Goal: Task Accomplishment & Management: Manage account settings

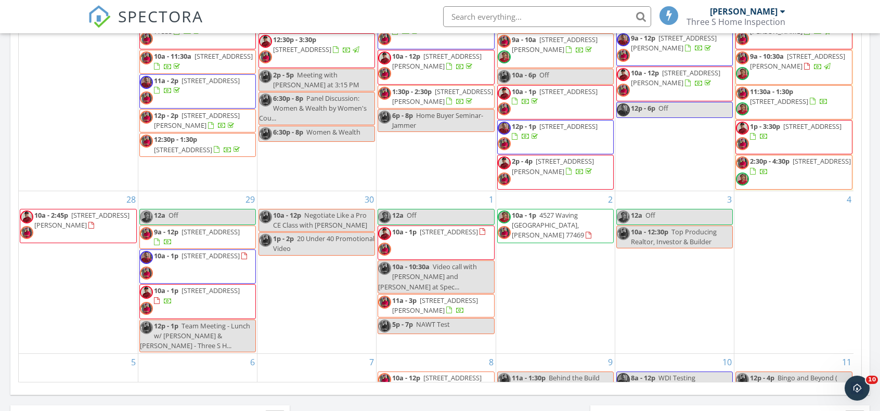
scroll to position [224, 0]
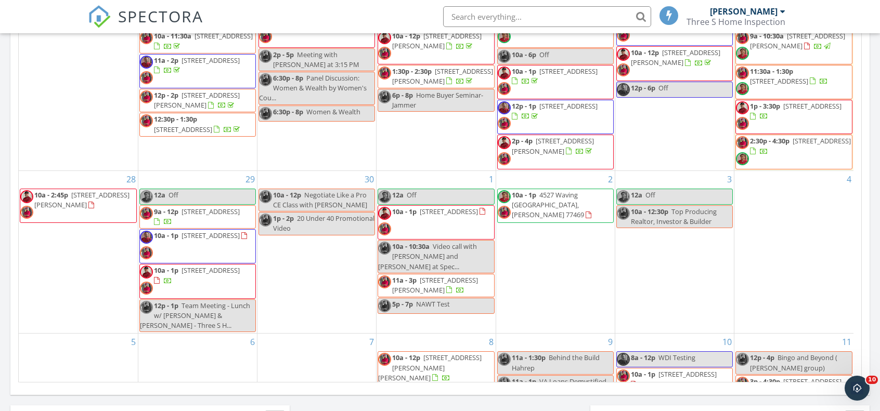
click at [200, 174] on div "29 12a Off 9a - 12p 17602 Tulip Willow Wy , Hockley 77447 10a - 1p 16902 Valley…" at bounding box center [197, 252] width 119 height 163
click at [213, 132] on link "Inspection" at bounding box center [196, 132] width 54 height 17
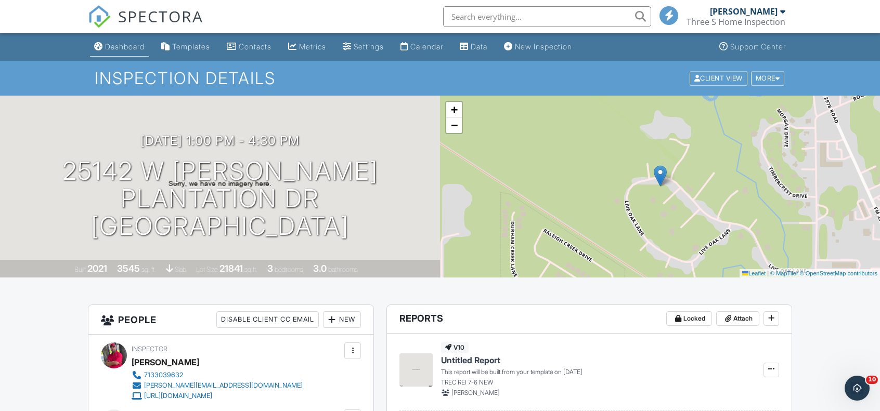
click at [126, 47] on div "Dashboard" at bounding box center [125, 46] width 40 height 9
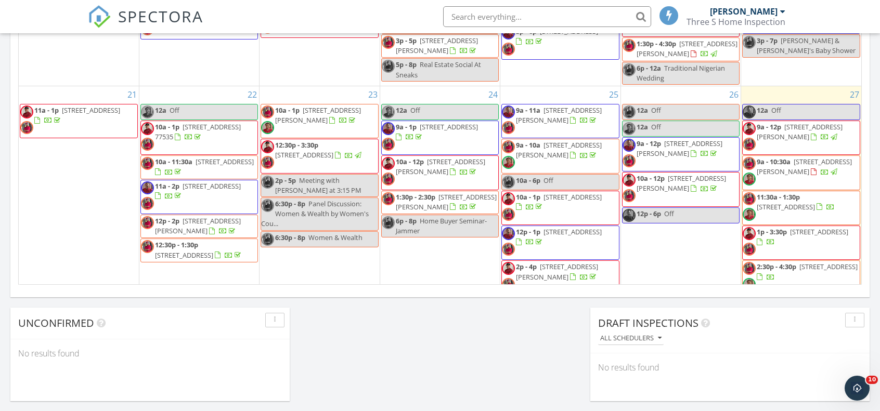
scroll to position [676, 0]
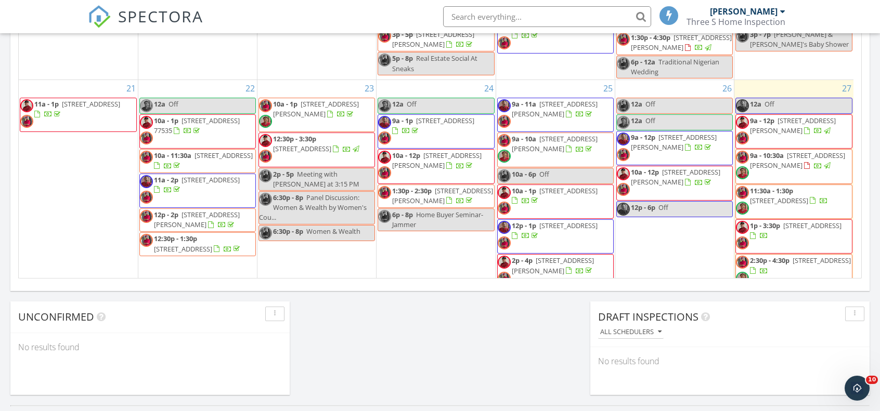
click at [792, 159] on span "[STREET_ADDRESS][PERSON_NAME]" at bounding box center [797, 160] width 95 height 19
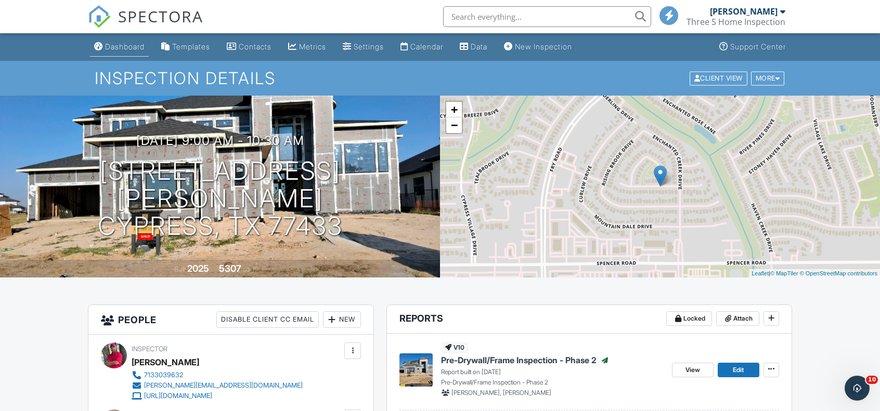
click at [124, 45] on div "Dashboard" at bounding box center [125, 46] width 40 height 9
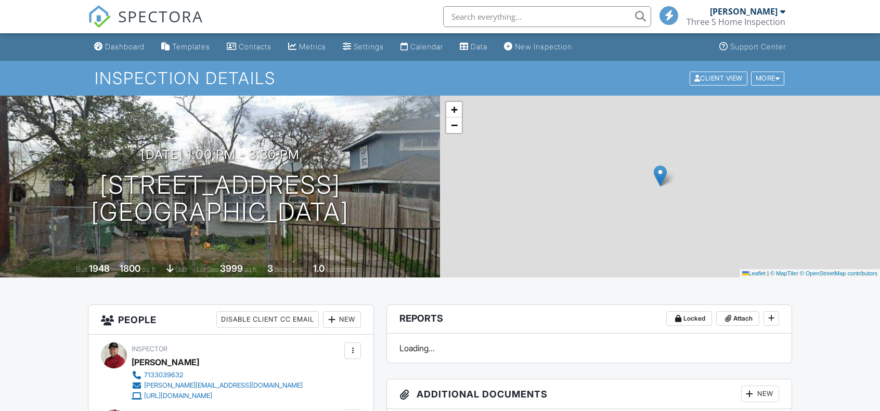
click at [349, 311] on div "New" at bounding box center [342, 319] width 38 height 17
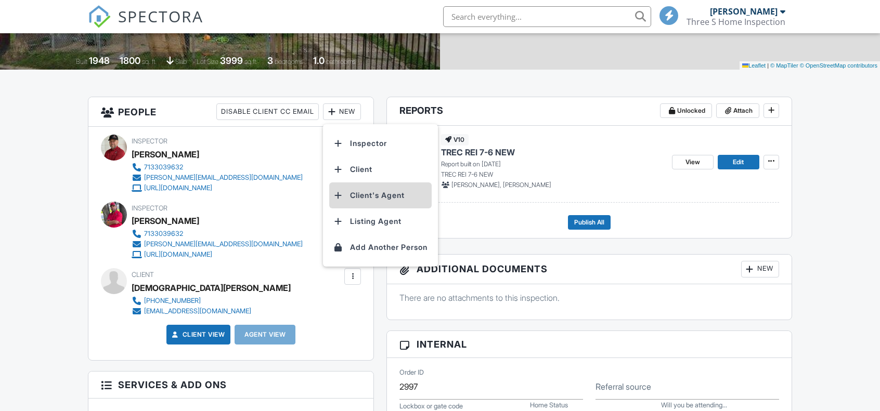
click at [360, 195] on li "Client's Agent" at bounding box center [380, 195] width 102 height 26
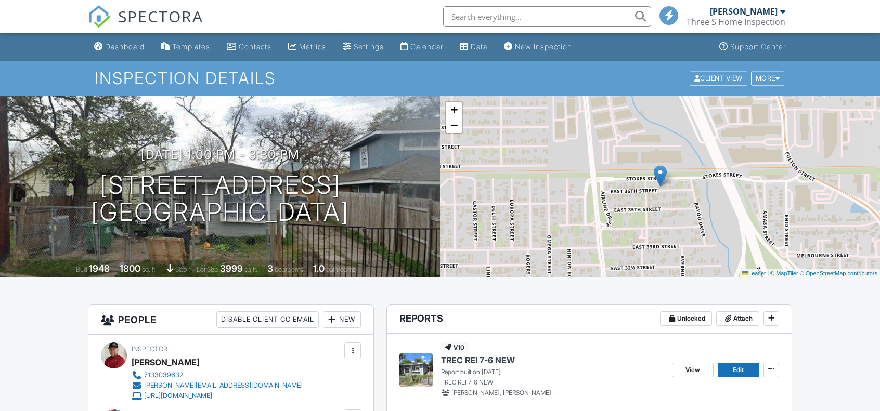
click at [118, 51] on div "Dashboard" at bounding box center [125, 46] width 40 height 9
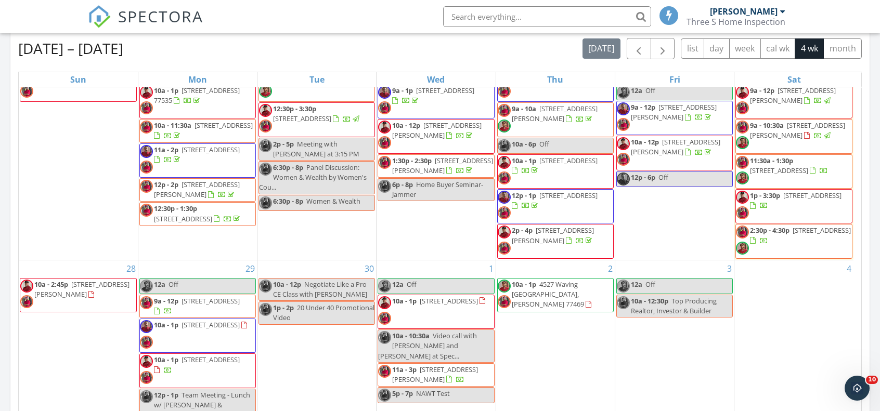
scroll to position [520, 0]
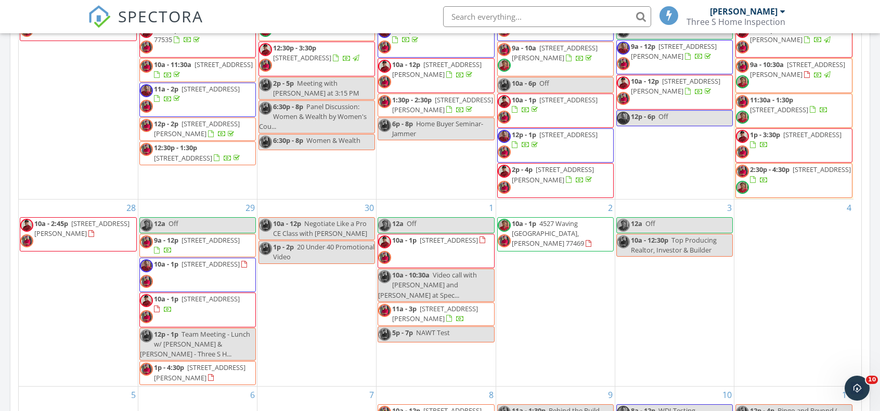
click at [420, 242] on span "21910 valentine vine drive, , TX,, Hockley 77447" at bounding box center [449, 240] width 58 height 9
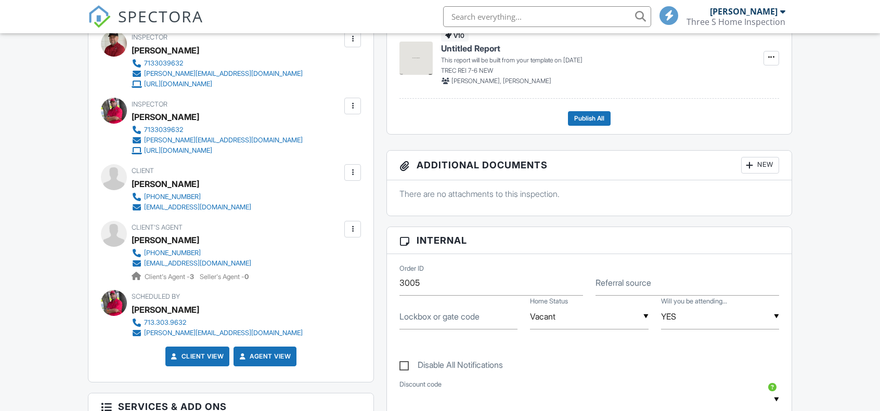
click at [352, 229] on div at bounding box center [352, 229] width 10 height 10
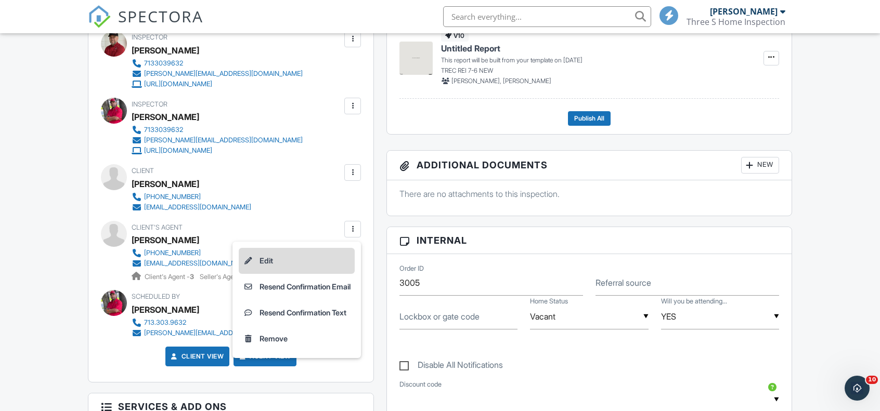
click at [283, 264] on li "Edit" at bounding box center [297, 261] width 116 height 26
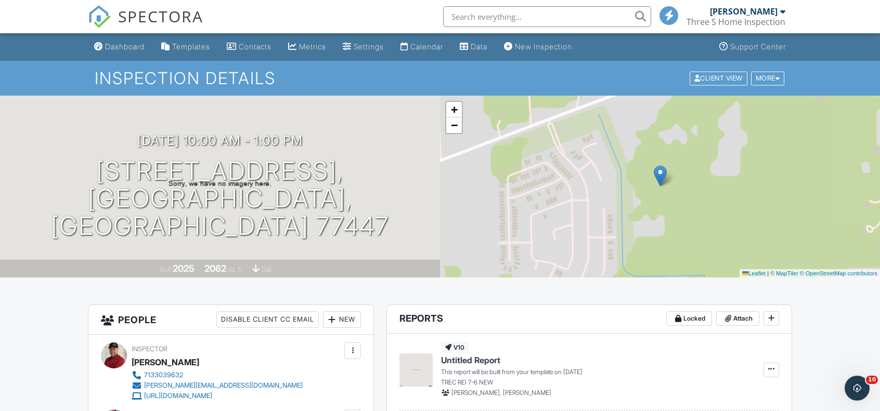
click at [137, 44] on div "Dashboard" at bounding box center [125, 46] width 40 height 9
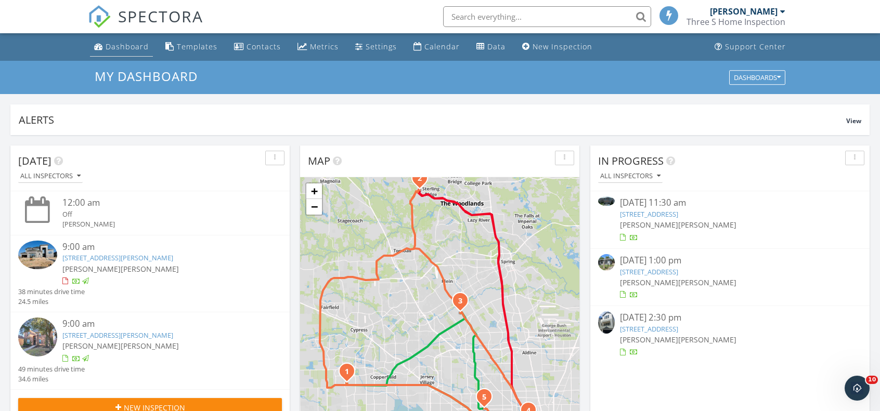
click at [124, 53] on link "Dashboard" at bounding box center [121, 46] width 63 height 19
